Goal: Information Seeking & Learning: Understand process/instructions

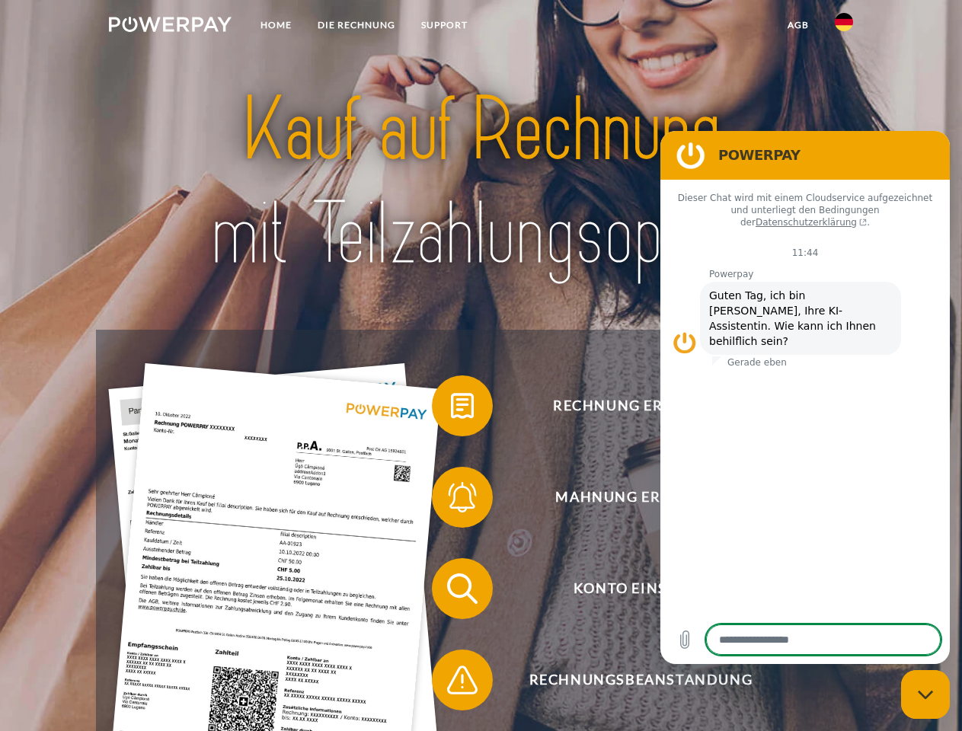
click at [170, 27] on img at bounding box center [170, 24] width 123 height 15
click at [844, 27] on img at bounding box center [844, 22] width 18 height 18
click at [797, 25] on link "agb" at bounding box center [797, 24] width 47 height 27
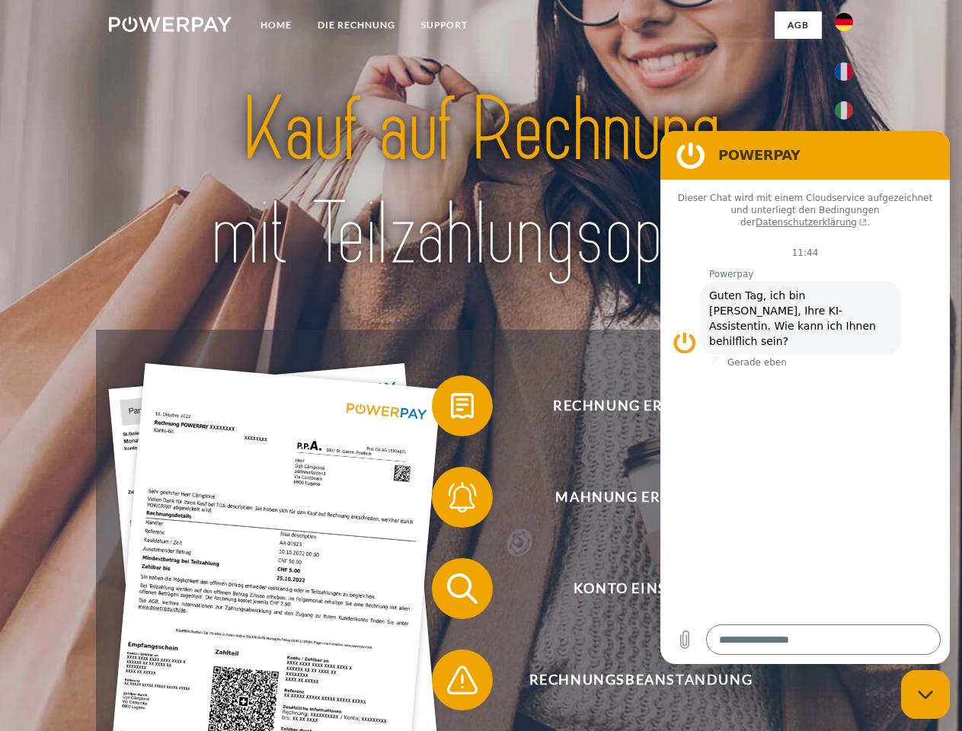
click at [451, 409] on span at bounding box center [439, 406] width 76 height 76
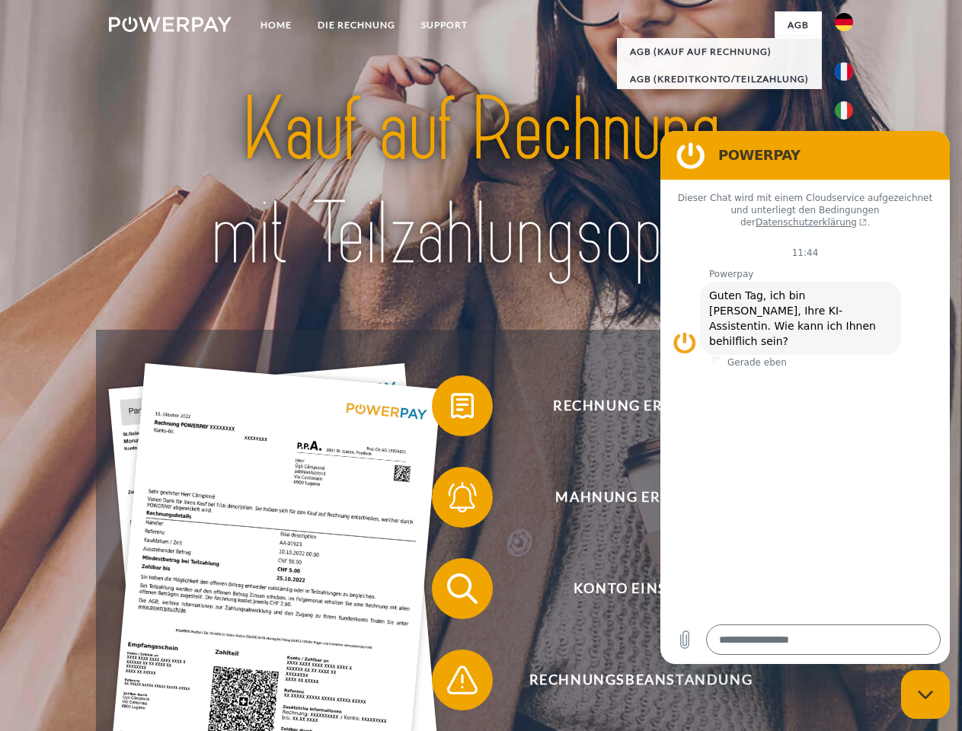
click at [451, 500] on div "Rechnung erhalten? Mahnung erhalten? Konto einsehen" at bounding box center [480, 634] width 769 height 609
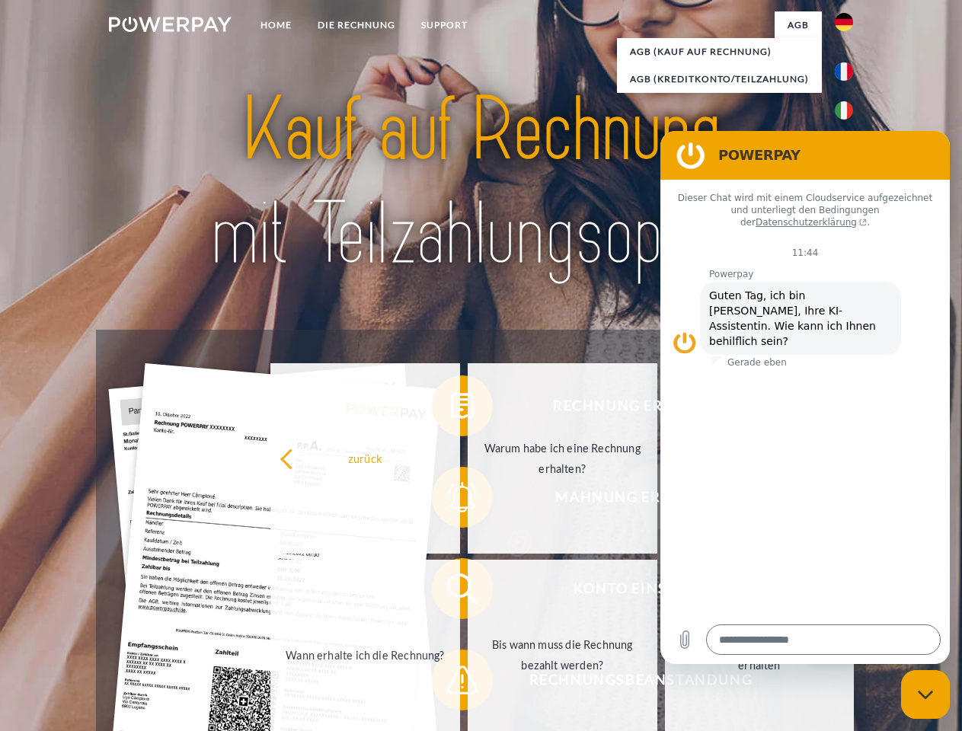
click at [468, 592] on link "Bis wann muss die Rechnung bezahlt werden?" at bounding box center [563, 655] width 190 height 190
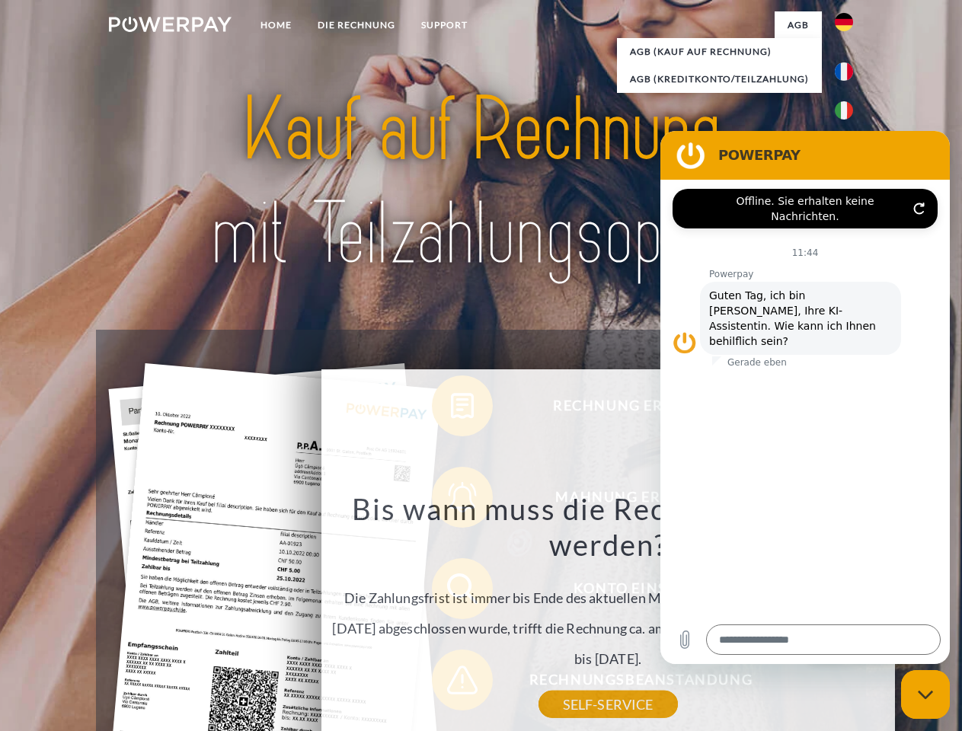
click at [451, 683] on div "Rechnung erhalten? Mahnung erhalten? Konto einsehen" at bounding box center [480, 634] width 769 height 609
click at [925, 694] on icon "Messaging-Fenster schließen" at bounding box center [926, 695] width 16 height 10
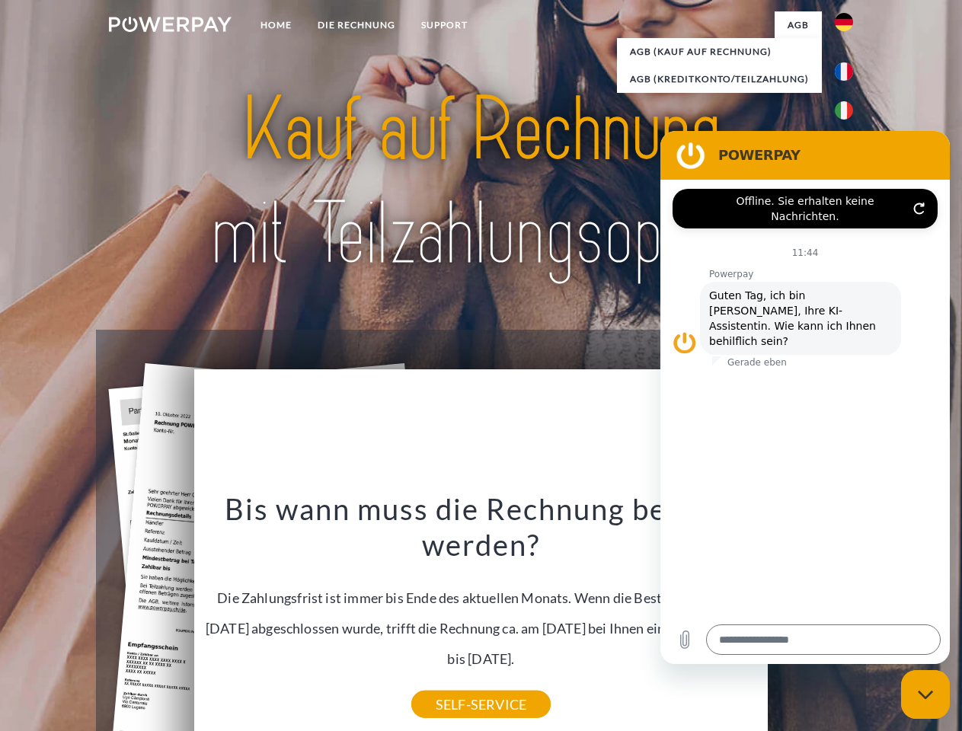
type textarea "*"
